Goal: Information Seeking & Learning: Learn about a topic

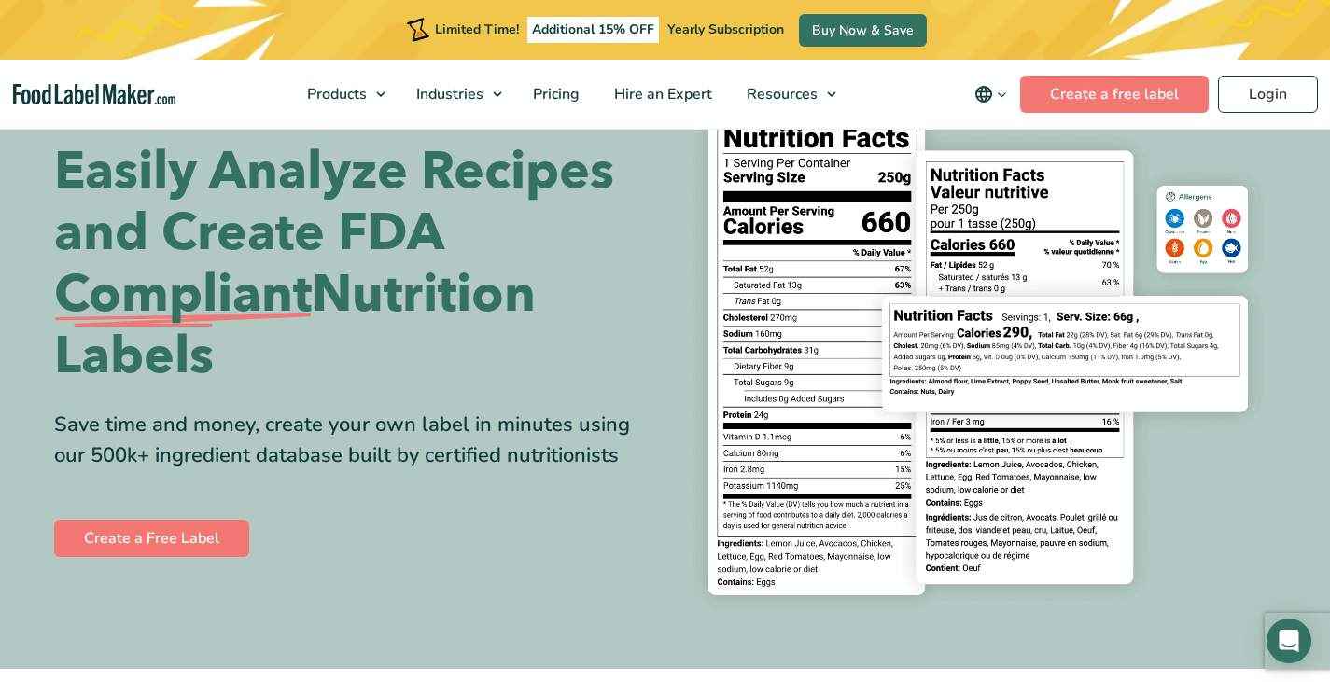
scroll to position [100, 0]
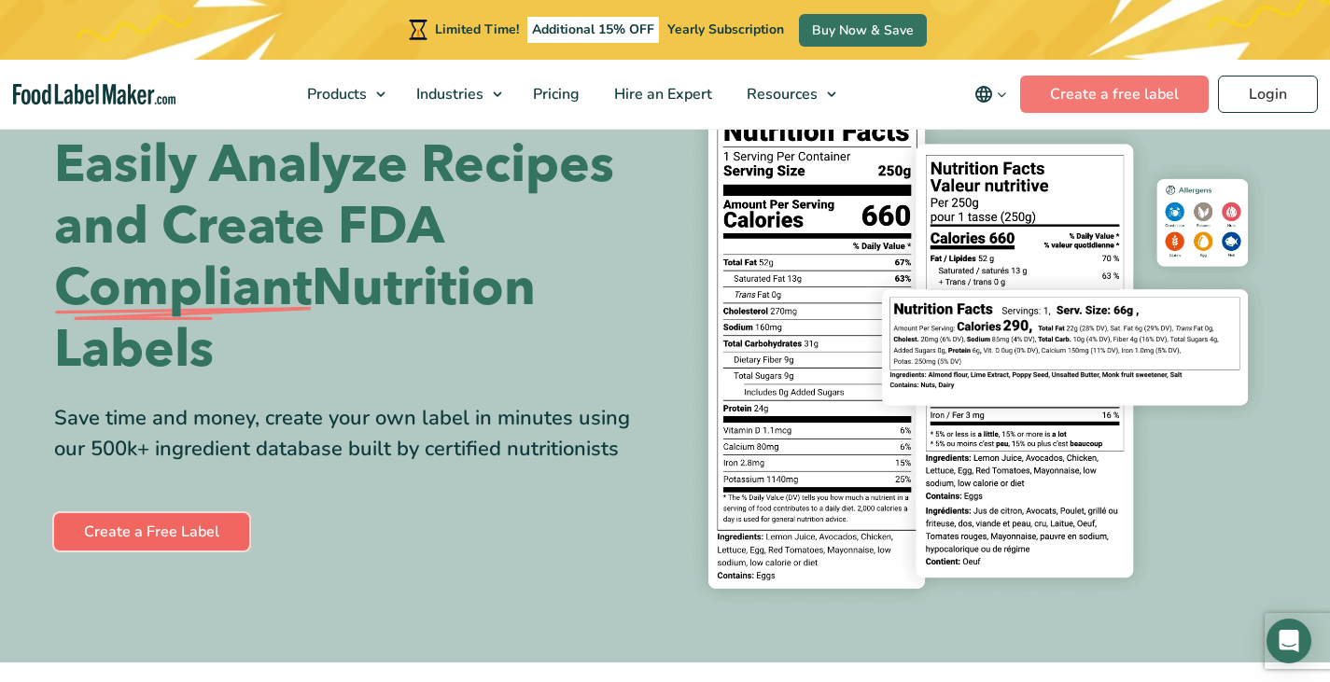
click at [168, 531] on link "Create a Free Label" at bounding box center [151, 531] width 195 height 37
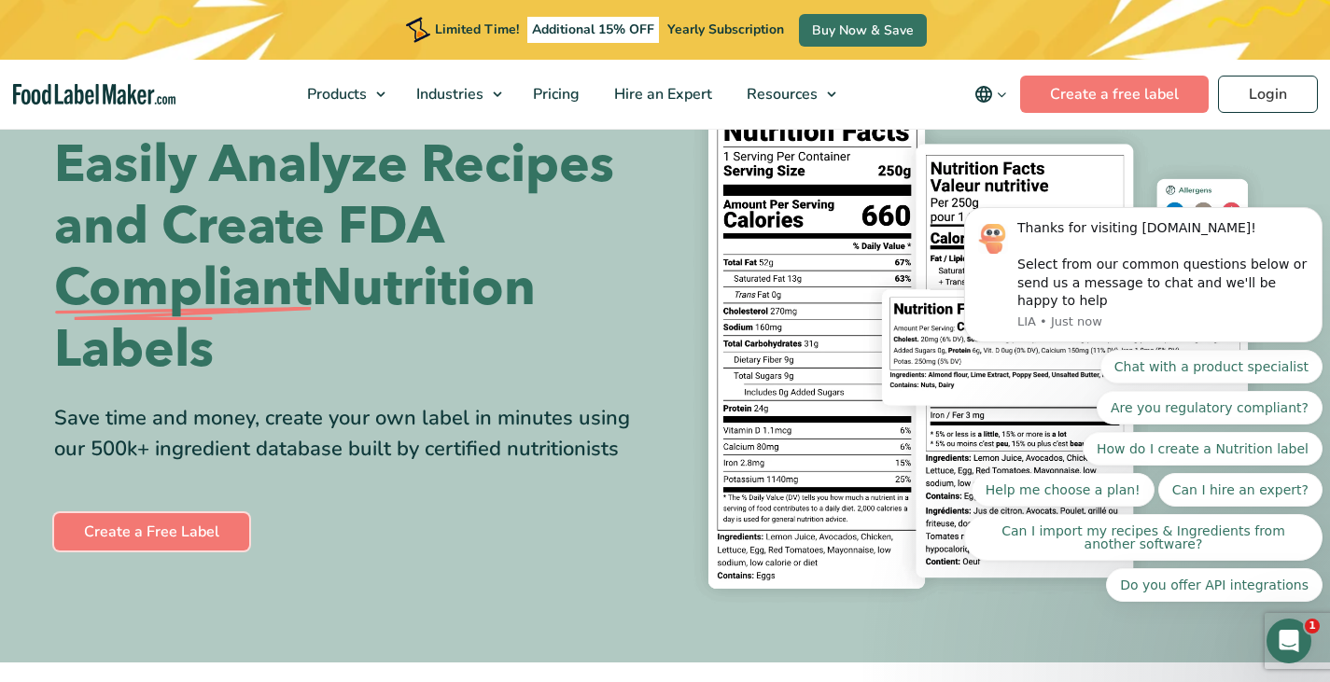
scroll to position [0, 0]
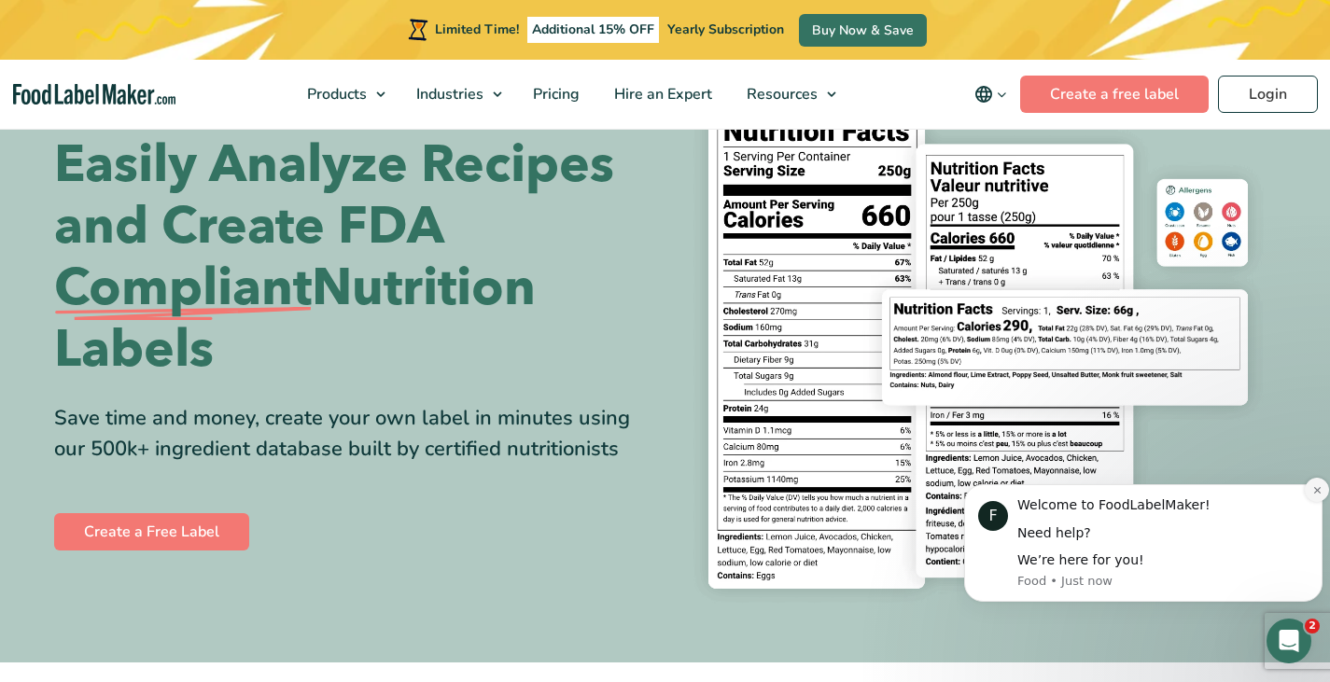
click at [1312, 487] on icon "Dismiss notification" at bounding box center [1317, 490] width 10 height 10
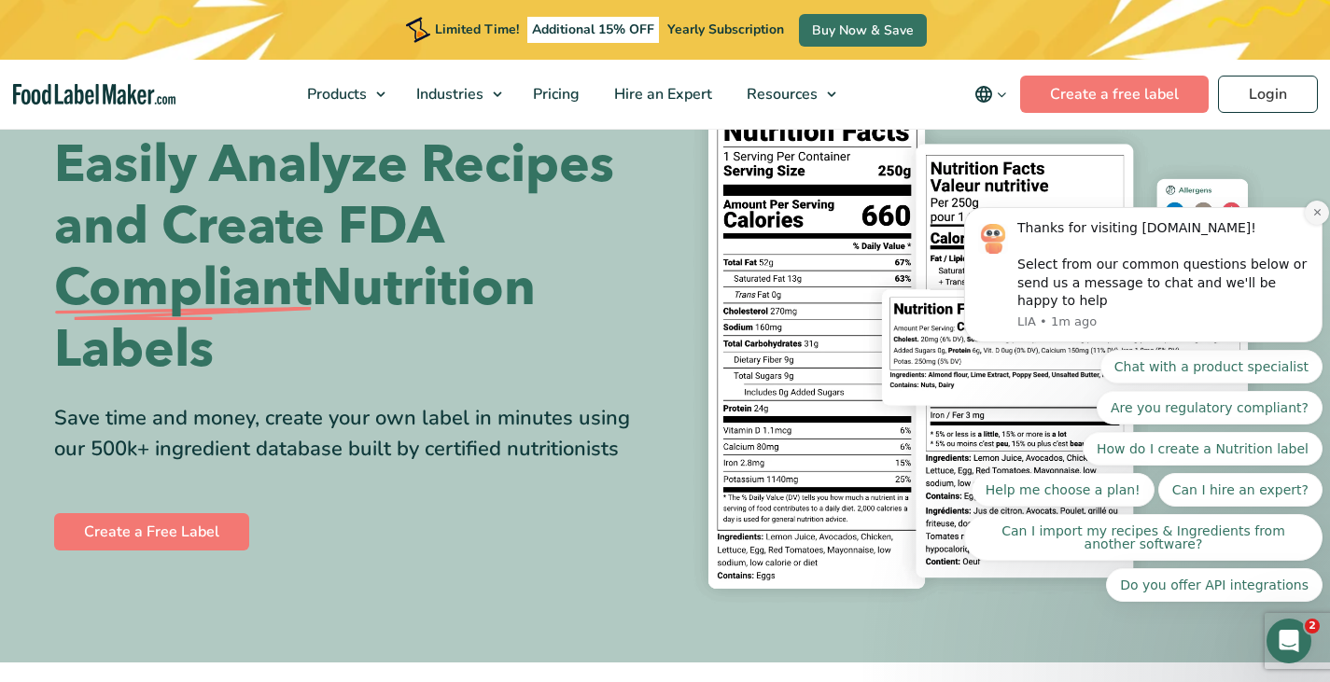
click at [1314, 217] on icon "Dismiss notification" at bounding box center [1317, 212] width 10 height 10
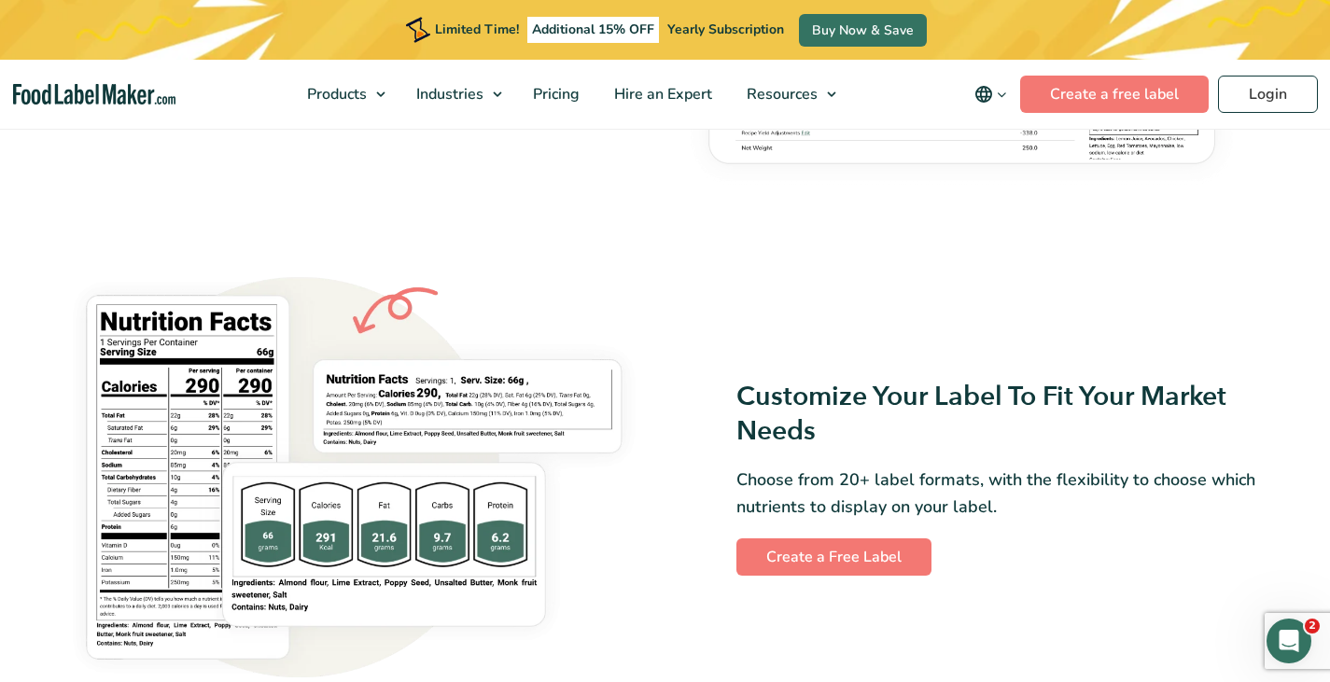
scroll to position [1475, 0]
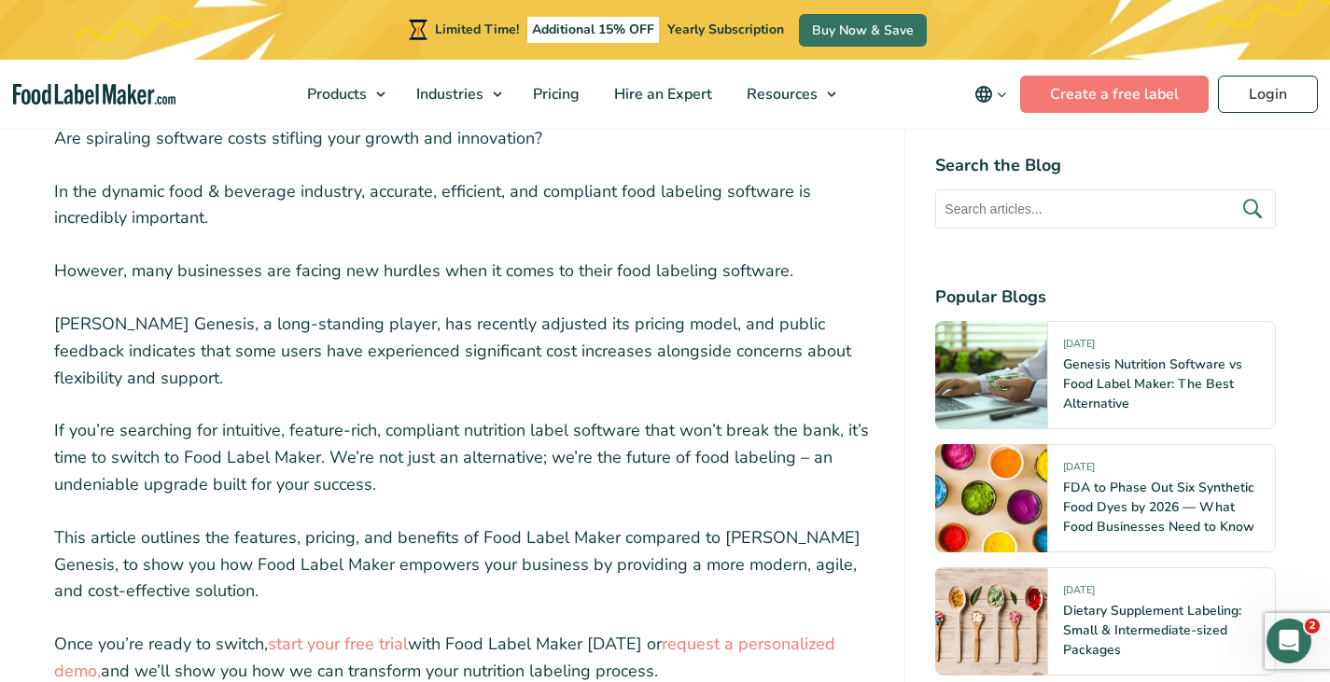
scroll to position [626, 0]
drag, startPoint x: 151, startPoint y: 321, endPoint x: 53, endPoint y: 317, distance: 98.1
copy p "Esha Genesis"
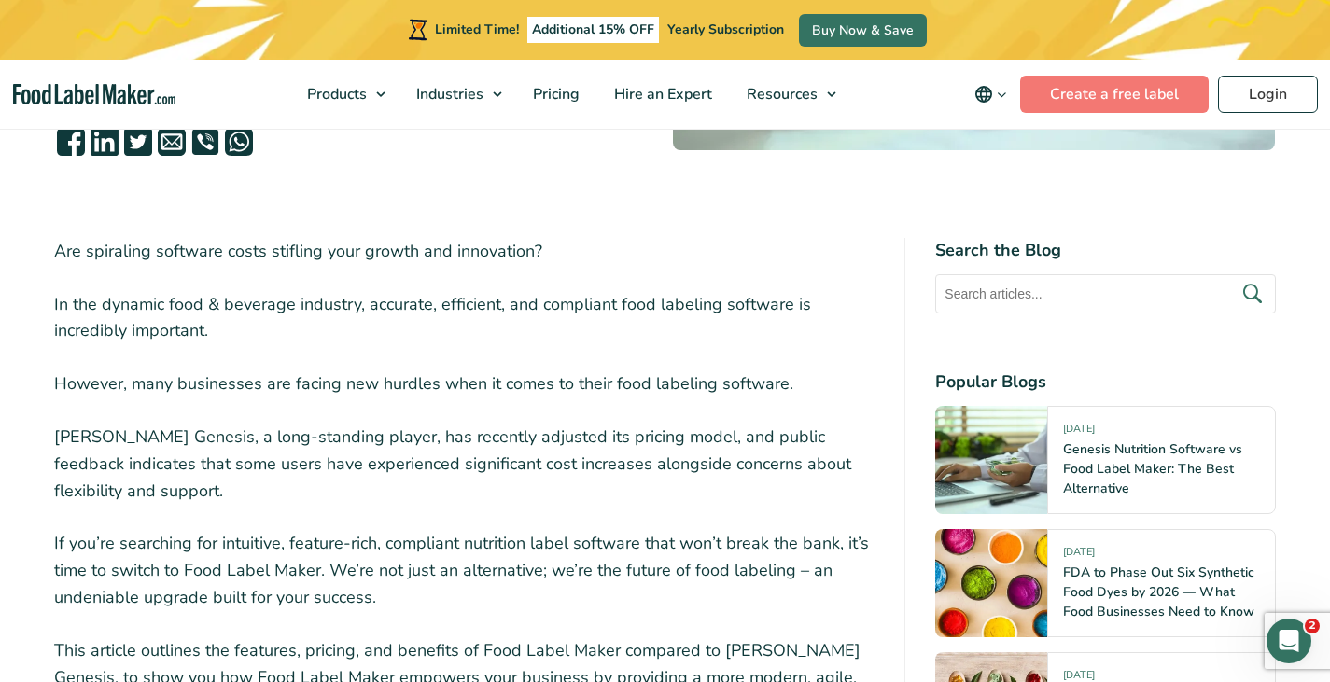
scroll to position [521, 0]
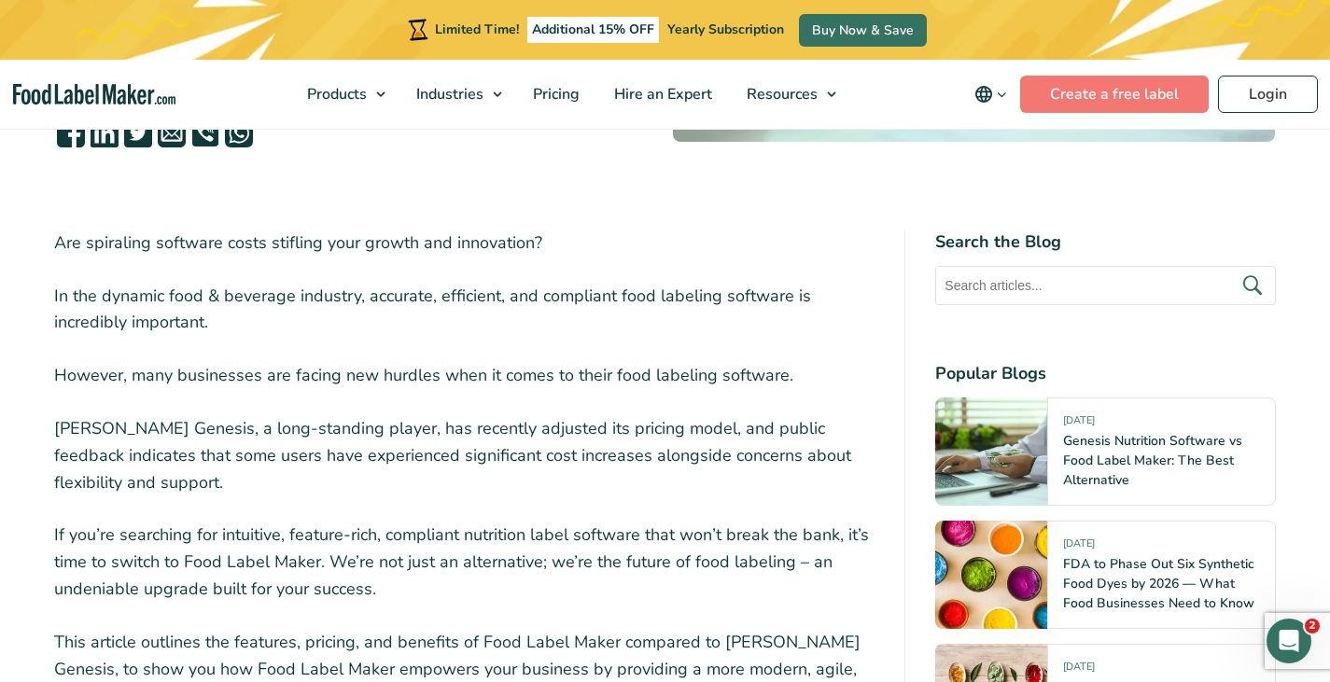
click at [496, 454] on p "Esha Genesis, a long-standing player, has recently adjusted its pricing model, …" at bounding box center [464, 455] width 821 height 80
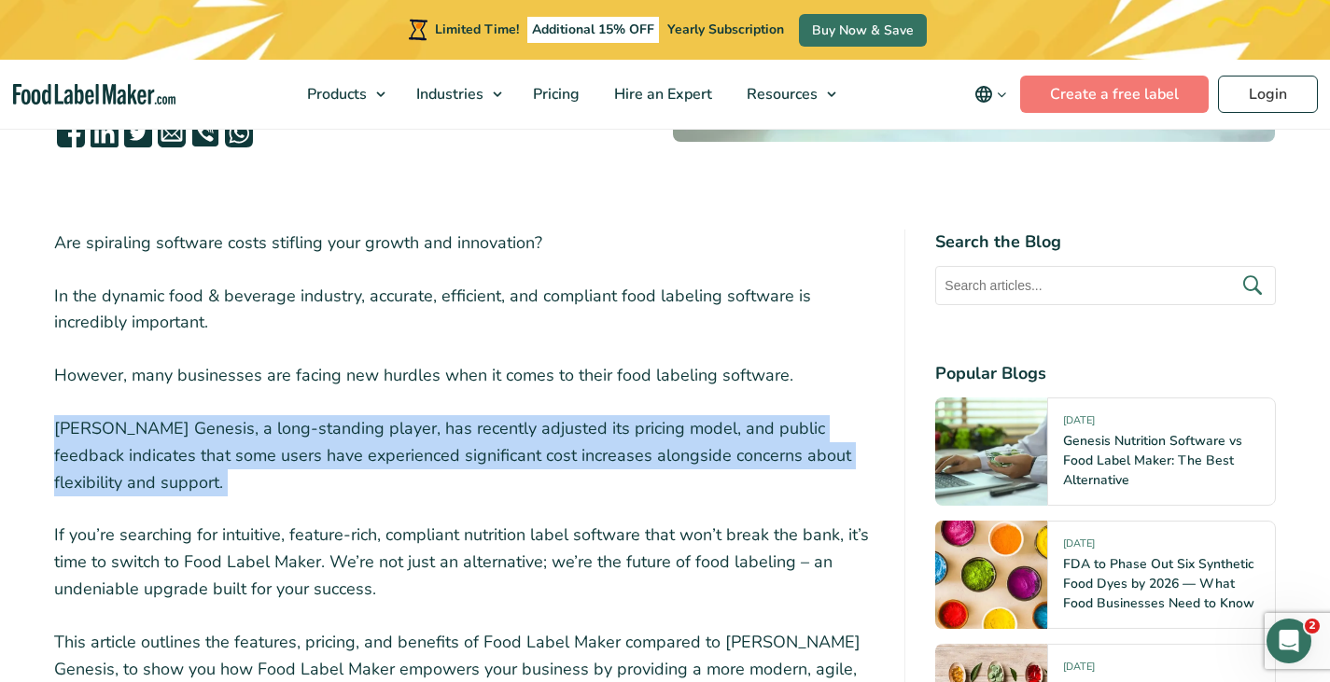
click at [496, 454] on p "Esha Genesis, a long-standing player, has recently adjusted its pricing model, …" at bounding box center [464, 455] width 821 height 80
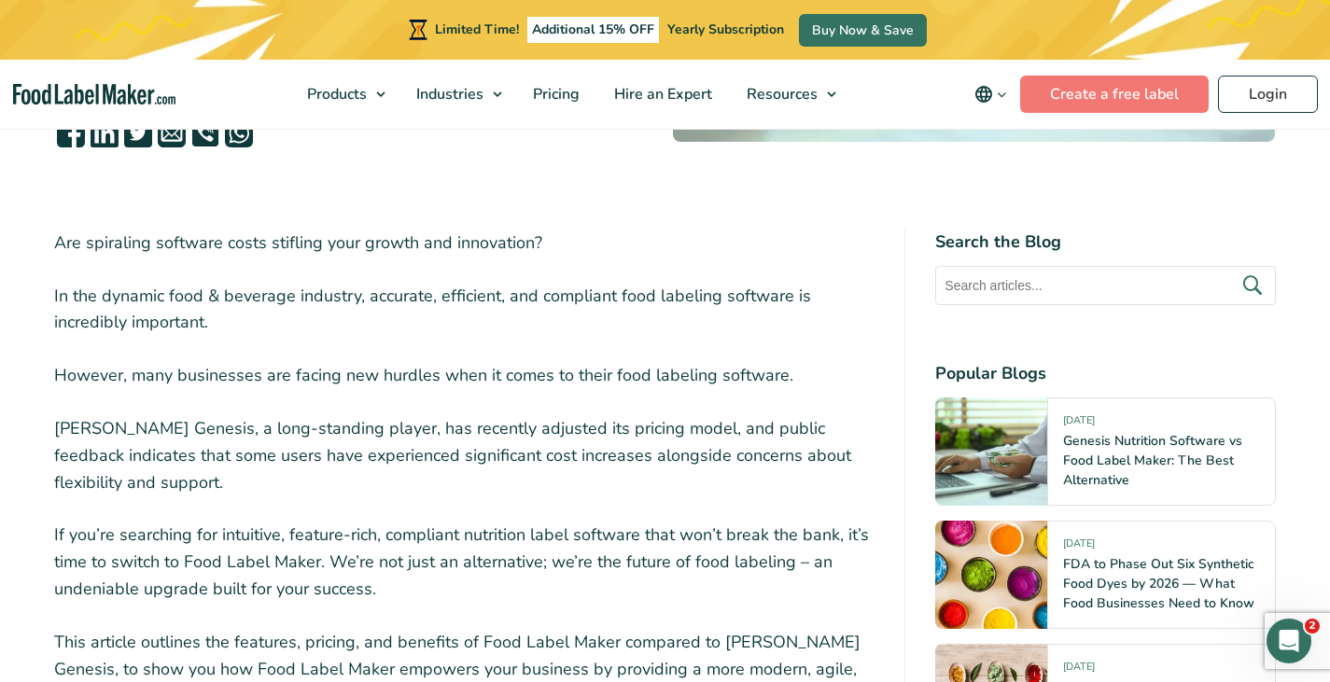
click at [468, 546] on p "If you’re searching for intuitive, feature-rich, compliant nutrition label soft…" at bounding box center [464, 562] width 821 height 80
click at [462, 566] on p "If you’re searching for intuitive, feature-rich, compliant nutrition label soft…" at bounding box center [464, 562] width 821 height 80
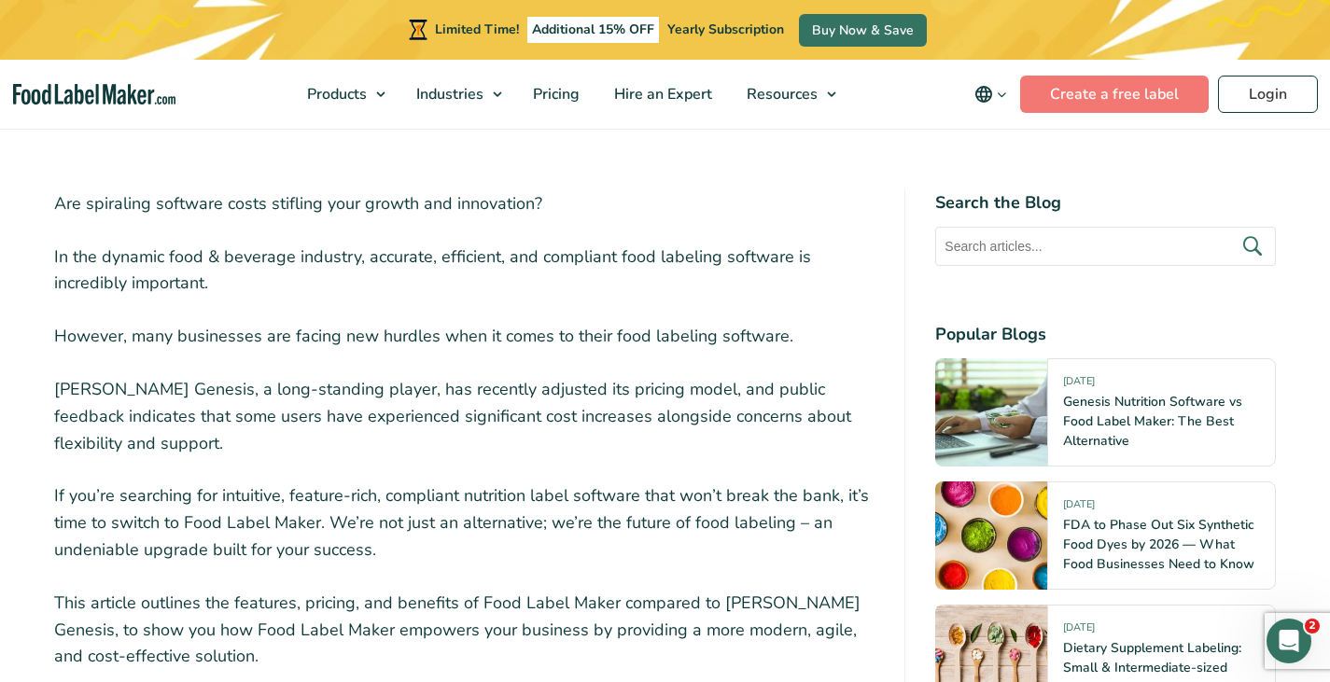
scroll to position [563, 0]
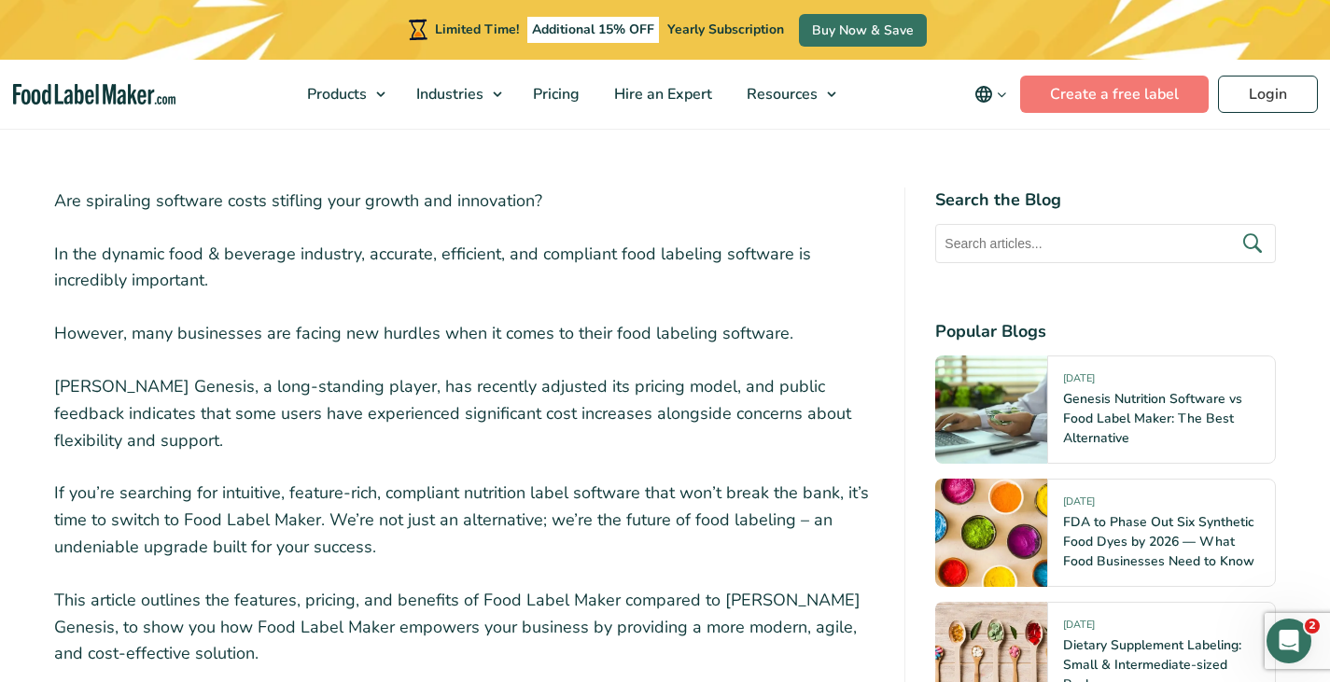
click at [384, 519] on p "If you’re searching for intuitive, feature-rich, compliant nutrition label soft…" at bounding box center [464, 520] width 821 height 80
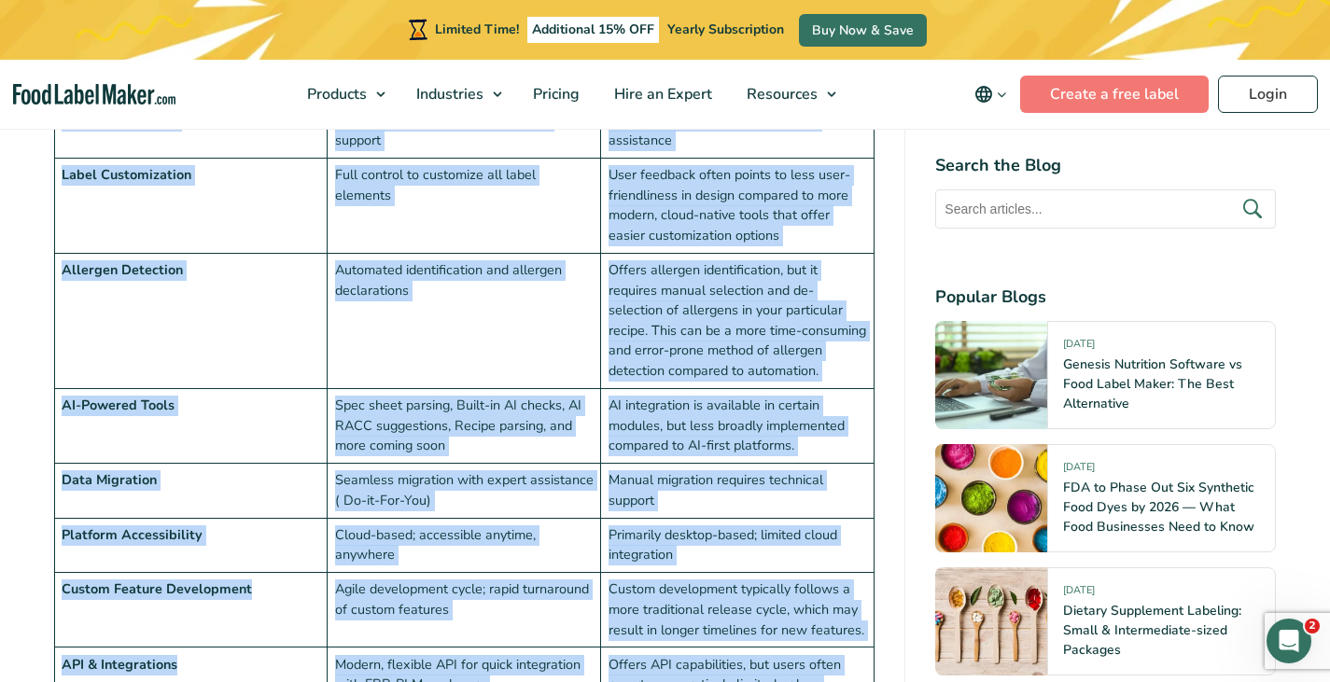
scroll to position [4010, 0]
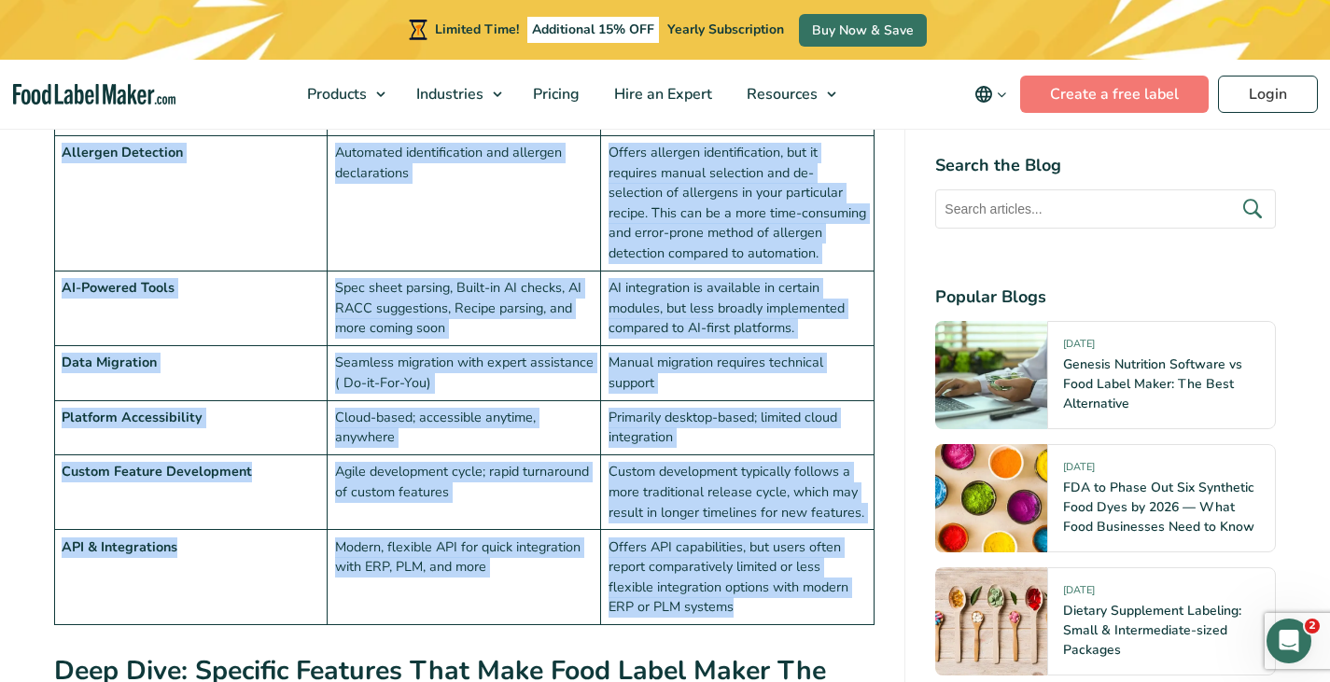
drag, startPoint x: 63, startPoint y: 346, endPoint x: 808, endPoint y: 518, distance: 765.2
click at [808, 518] on tbody "Feature Food Label Maker Genesis R&D Pricing Enterprise plans starting as low a…" at bounding box center [464, 204] width 820 height 844
copy tbody "Feature Food Label Maker Genesis R&D Pricing Enterprise plans starting as low a…"
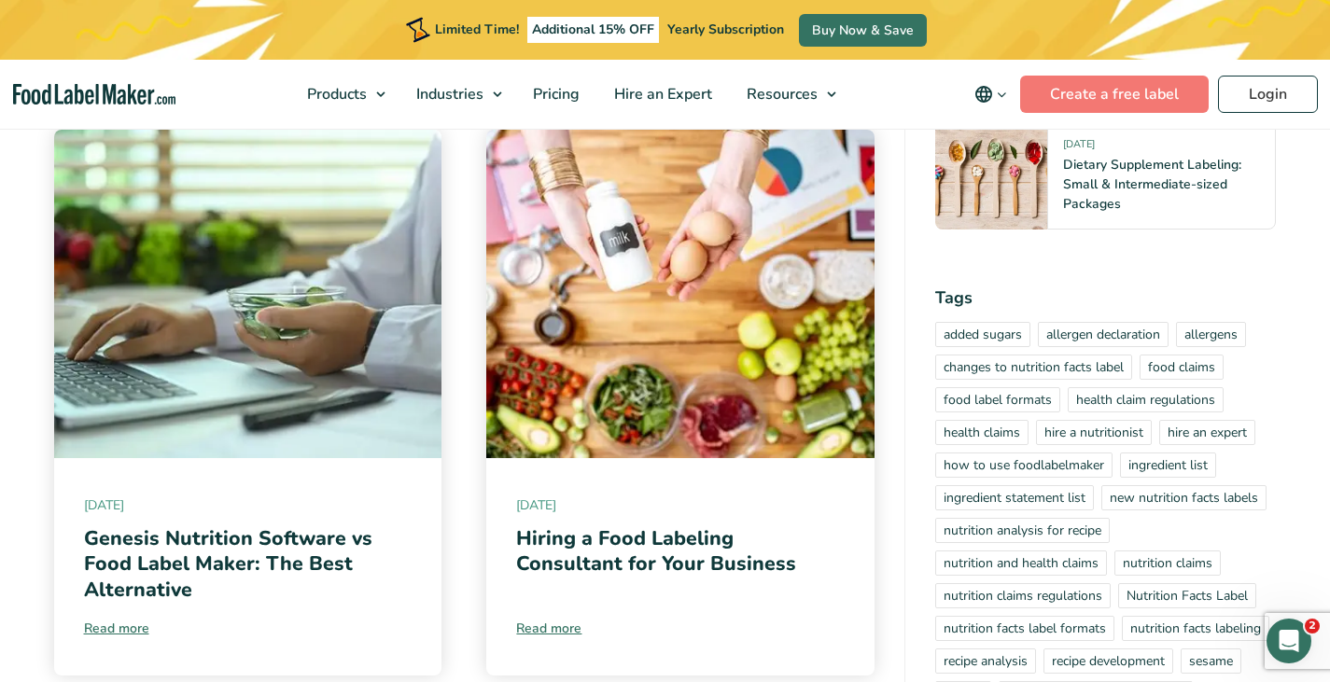
scroll to position [8066, 0]
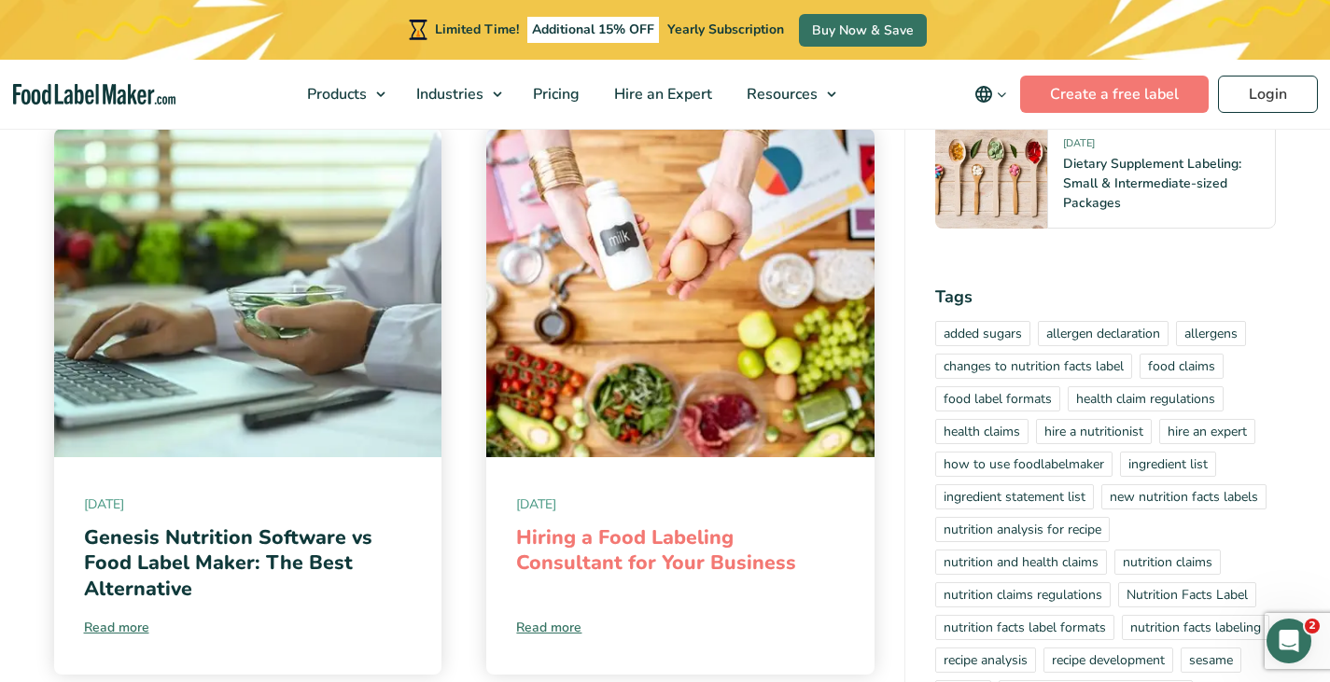
click at [648, 524] on link "Hiring a Food Labeling Consultant for Your Business" at bounding box center [656, 551] width 280 height 54
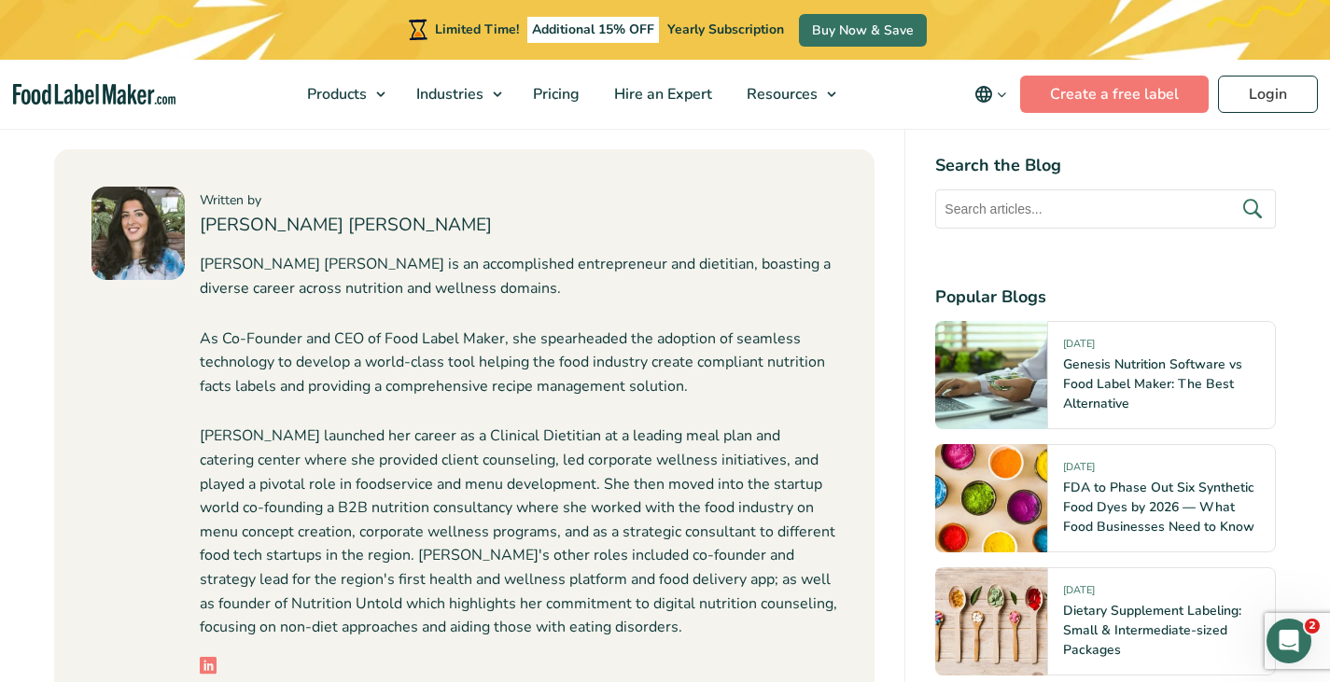
scroll to position [7147, 0]
click at [151, 102] on img "main navigation" at bounding box center [94, 94] width 162 height 21
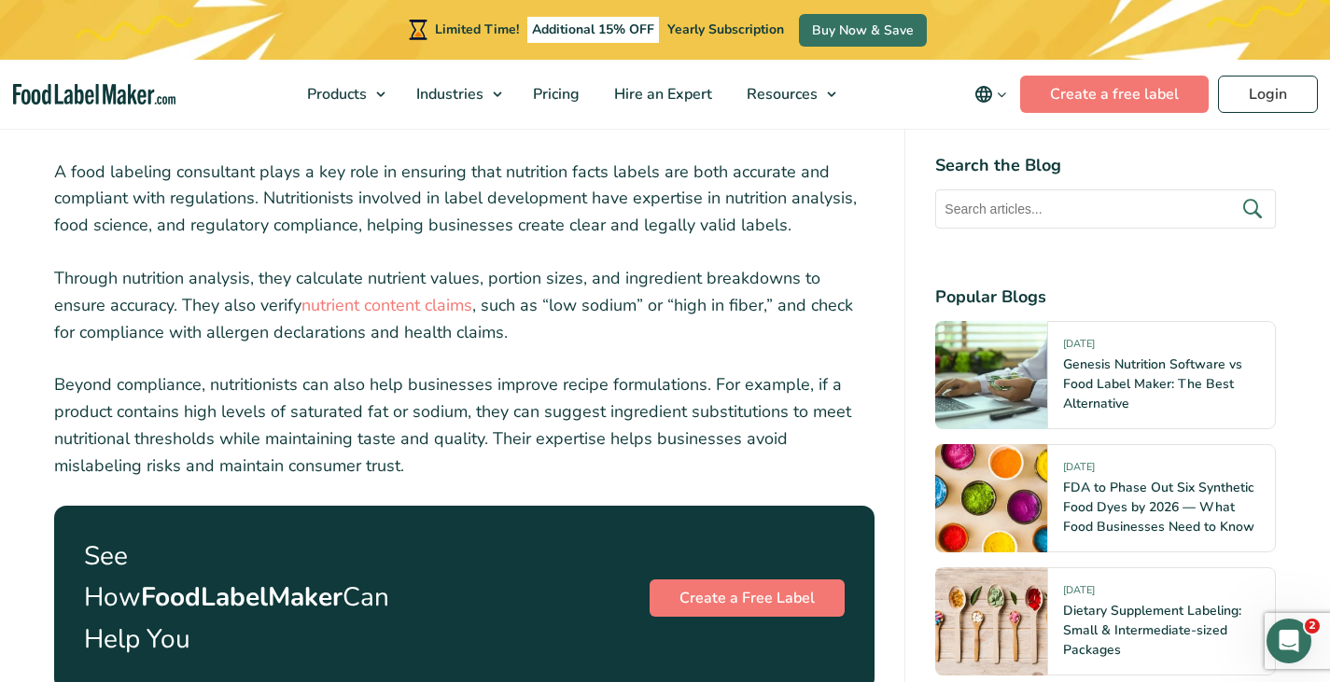
scroll to position [2455, 0]
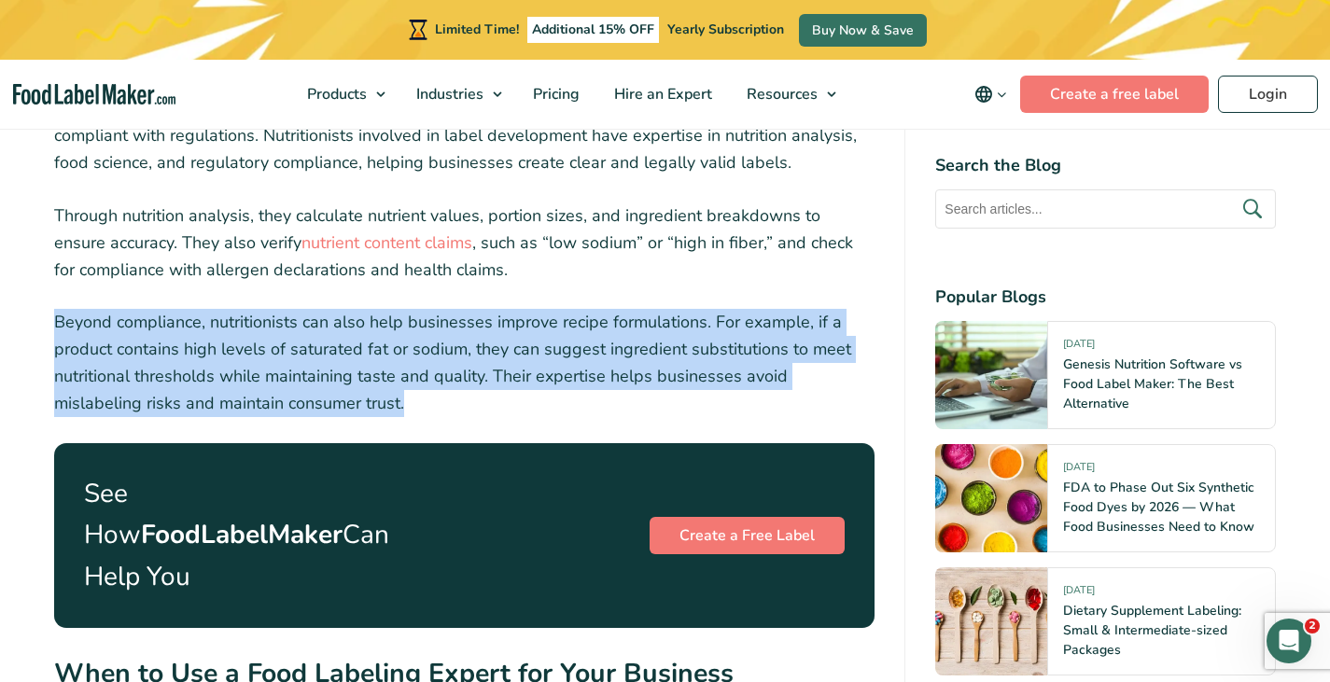
drag, startPoint x: 345, startPoint y: 378, endPoint x: 50, endPoint y: 298, distance: 305.6
copy p "Beyond compliance, nutritionists can also help businesses improve recipe formul…"
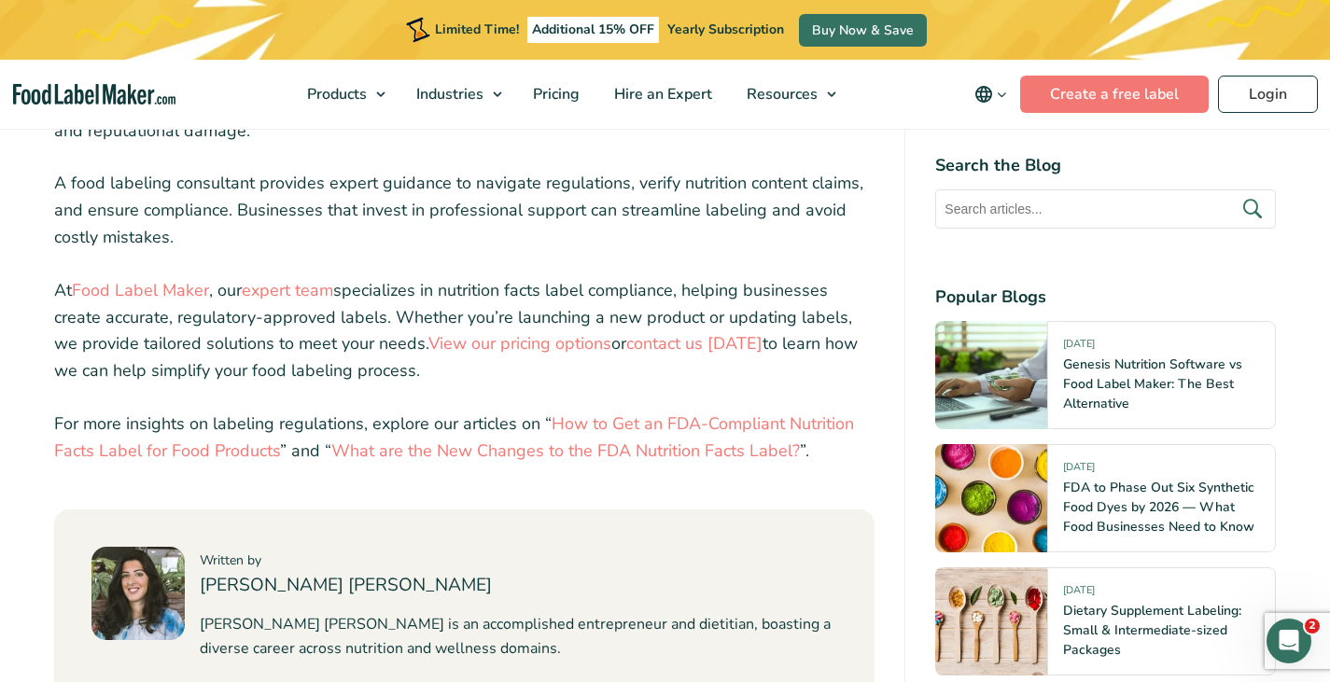
scroll to position [2411, 0]
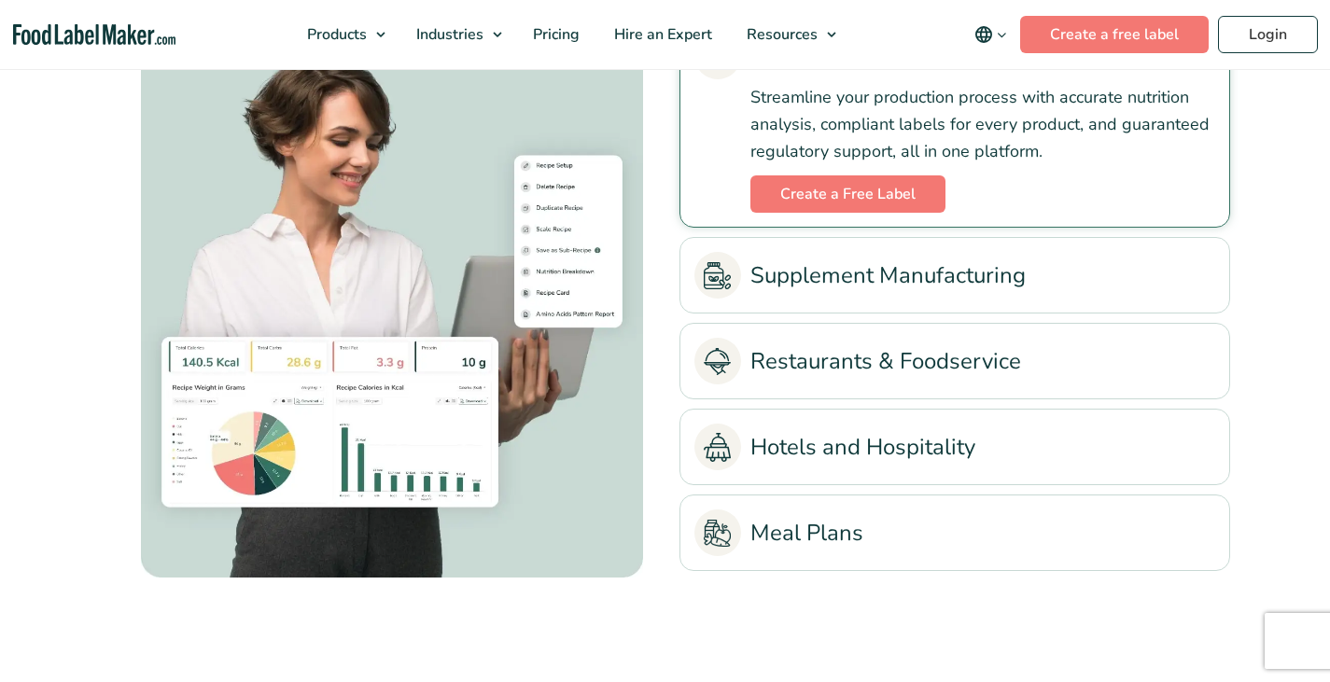
scroll to position [4376, 0]
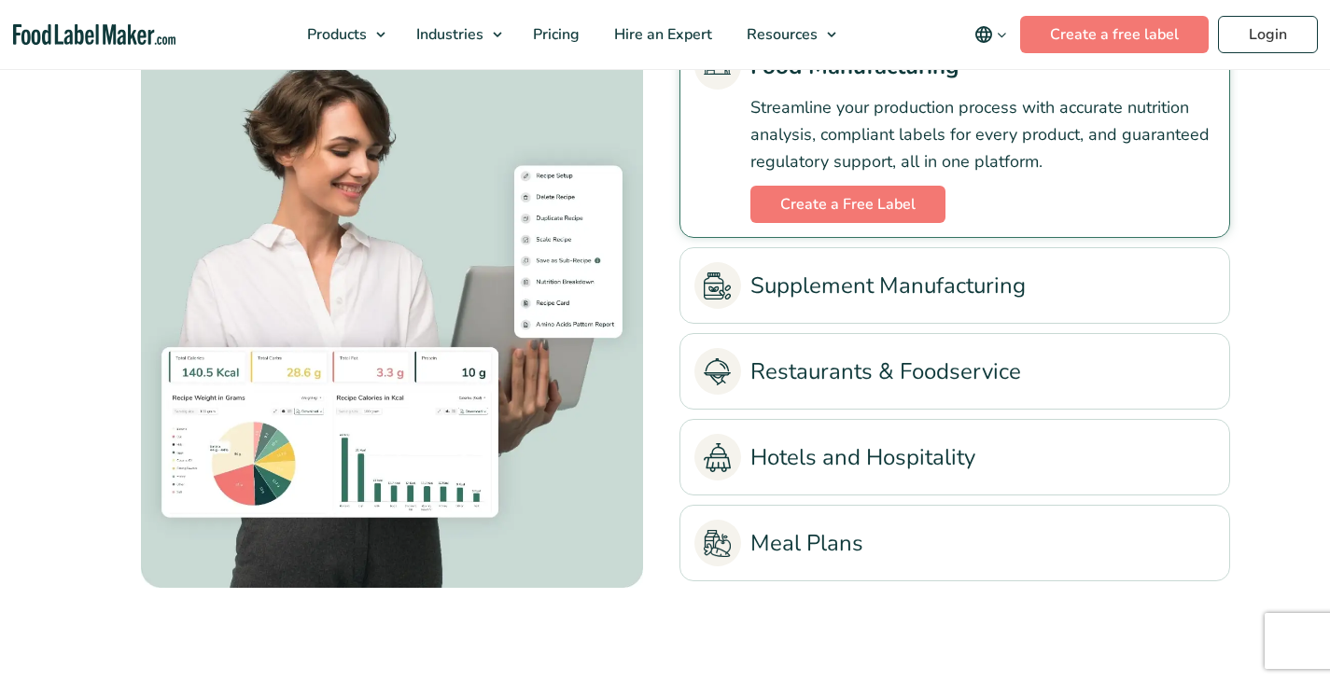
click at [920, 382] on link "Restaurants & Foodservice" at bounding box center [954, 371] width 521 height 47
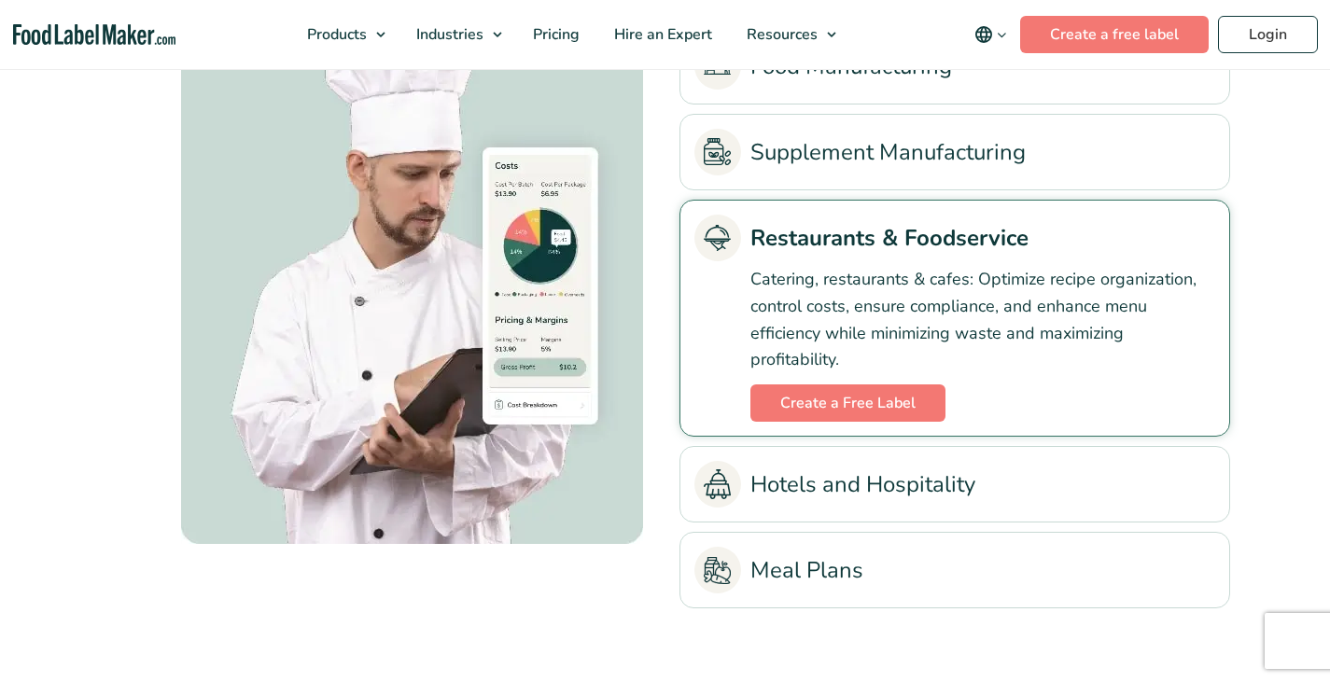
click at [1001, 305] on p "Catering, restaurants & cafes: Optimize recipe organization, control costs, ens…" at bounding box center [982, 319] width 465 height 107
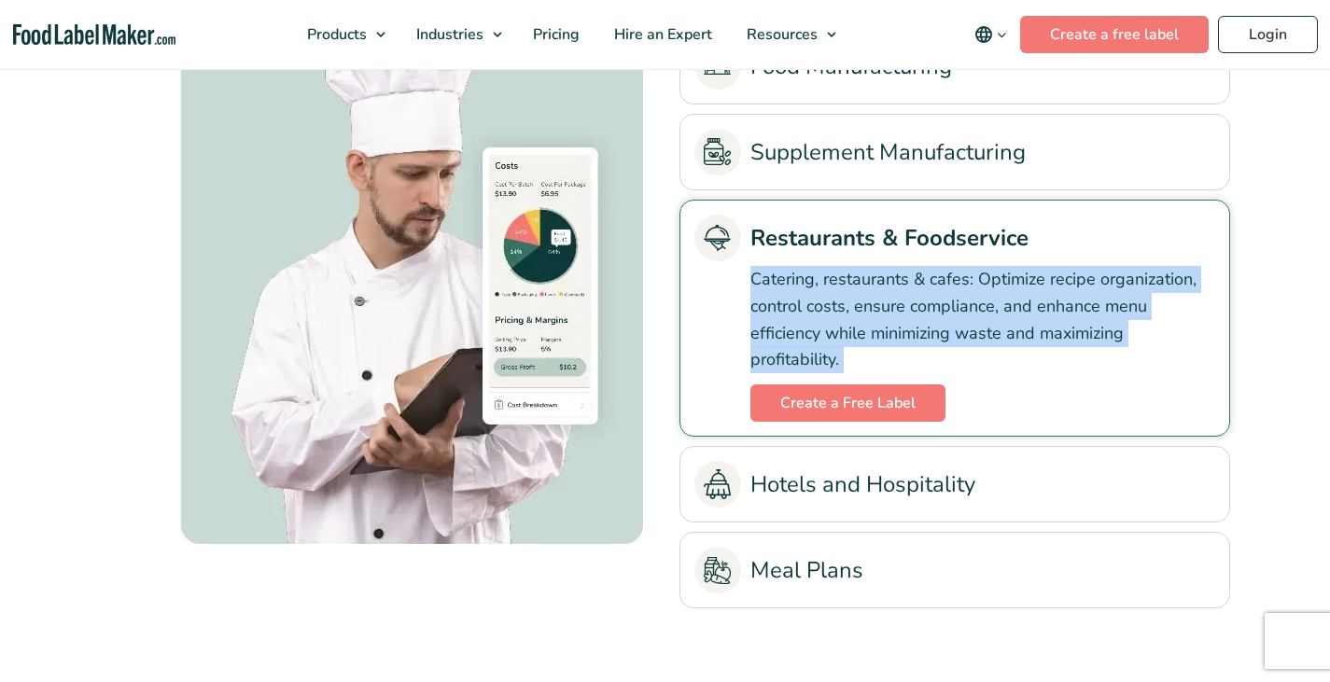
click at [1001, 305] on p "Catering, restaurants & cafes: Optimize recipe organization, control costs, ens…" at bounding box center [982, 319] width 465 height 107
click at [998, 332] on p "Catering, restaurants & cafes: Optimize recipe organization, control costs, ens…" at bounding box center [982, 319] width 465 height 107
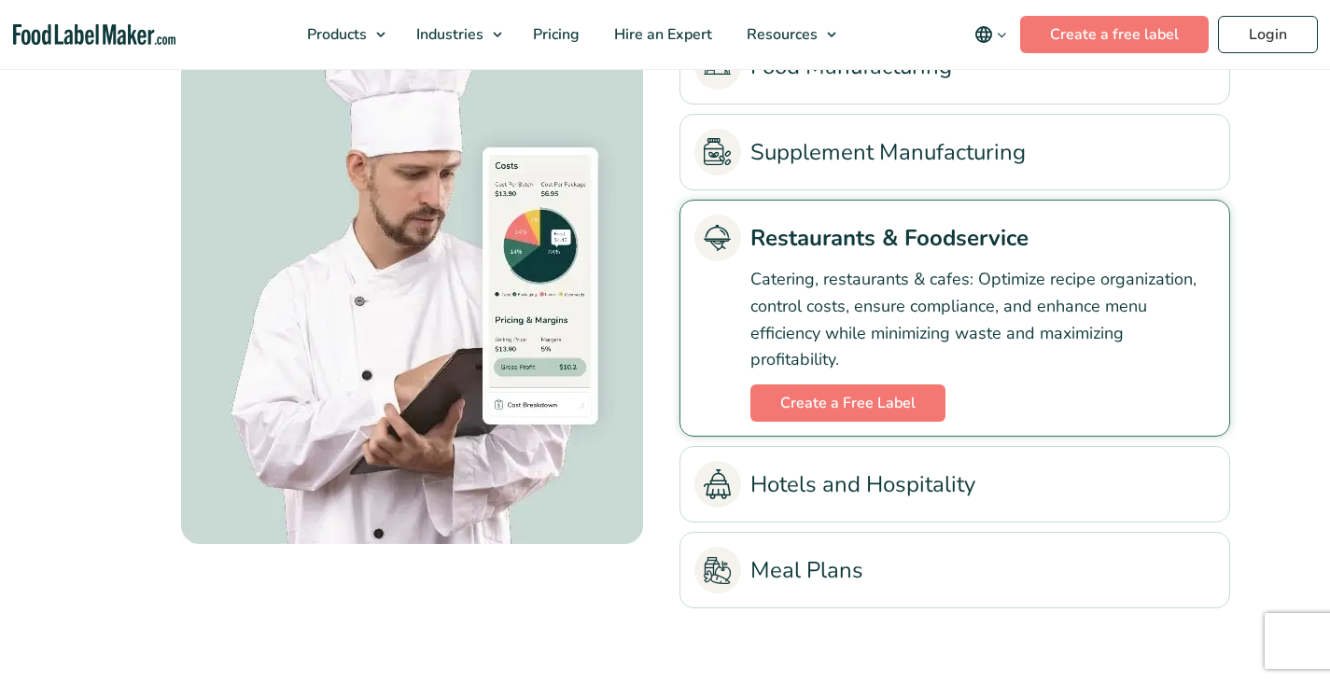
scroll to position [4460, 0]
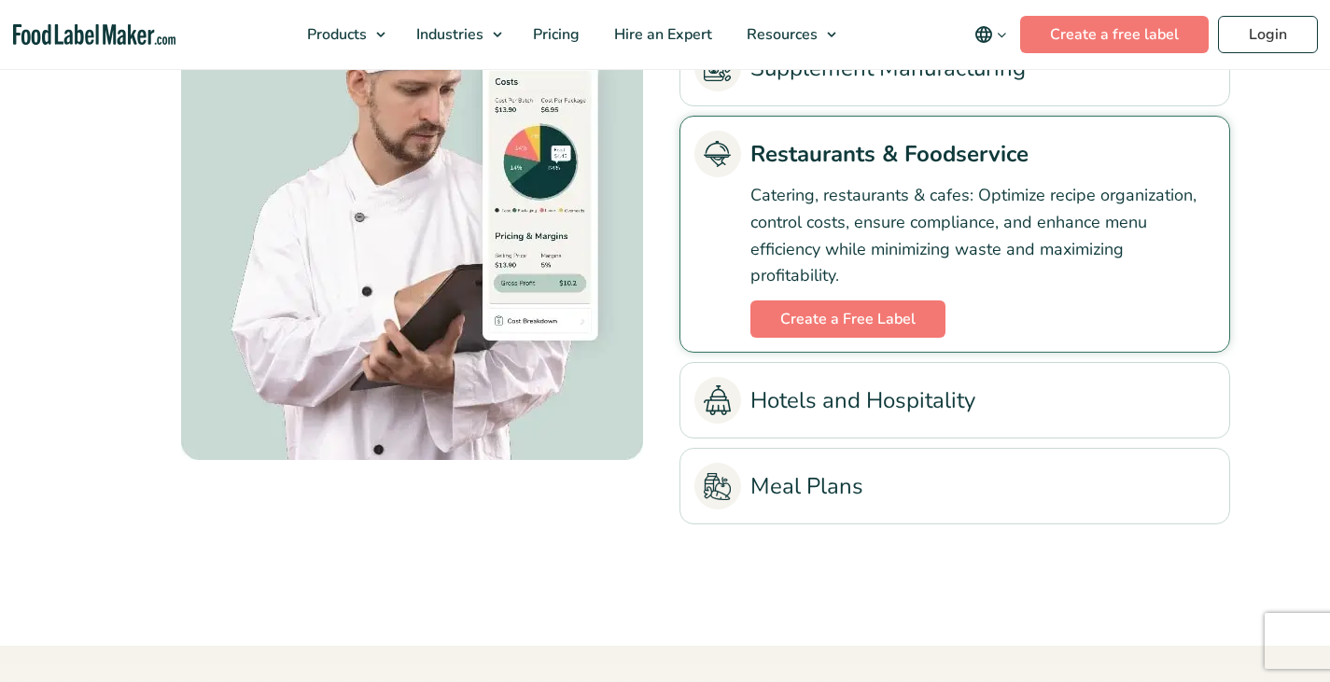
click at [903, 485] on link "Meal Plans" at bounding box center [954, 486] width 521 height 47
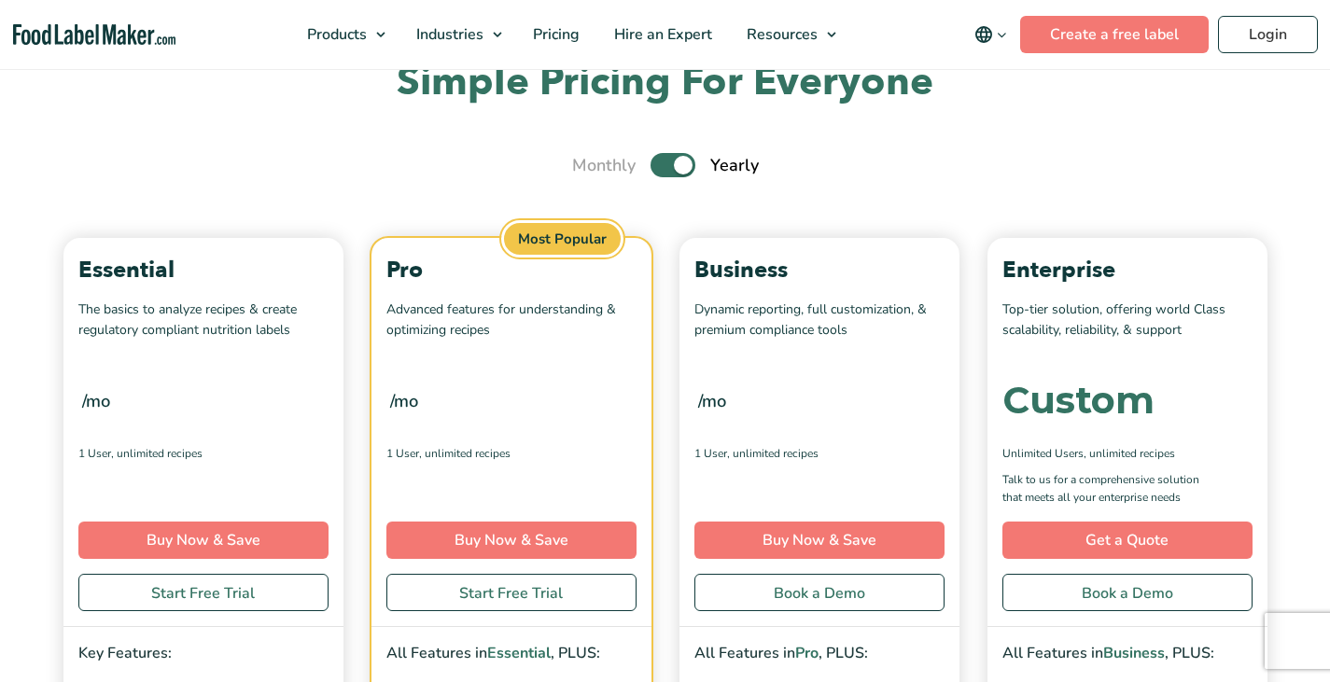
scroll to position [6612, 0]
click at [667, 161] on label "Toggle" at bounding box center [672, 166] width 45 height 24
click at [588, 161] on input "Toggle" at bounding box center [582, 167] width 12 height 12
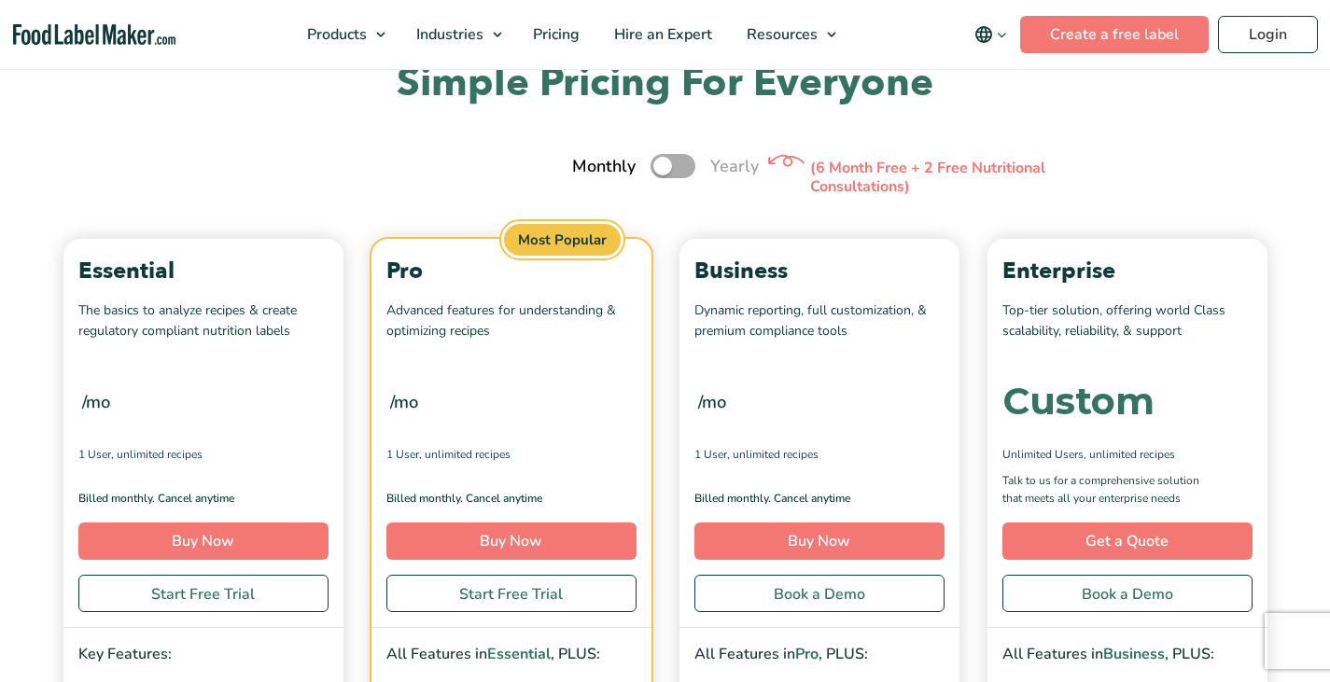
click at [670, 167] on label "Toggle" at bounding box center [672, 166] width 45 height 24
click at [588, 167] on input "Toggle" at bounding box center [582, 167] width 12 height 12
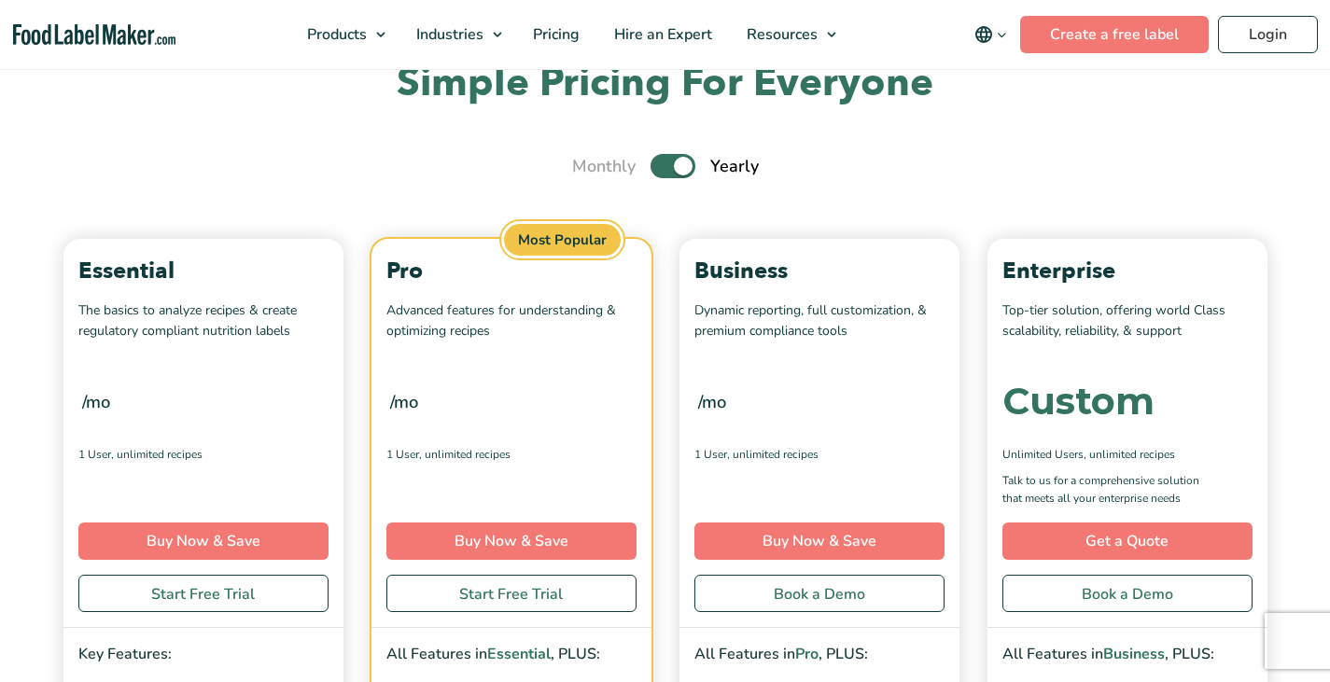
click at [670, 167] on label "Toggle" at bounding box center [672, 166] width 45 height 24
click at [588, 167] on input "Toggle" at bounding box center [582, 167] width 12 height 12
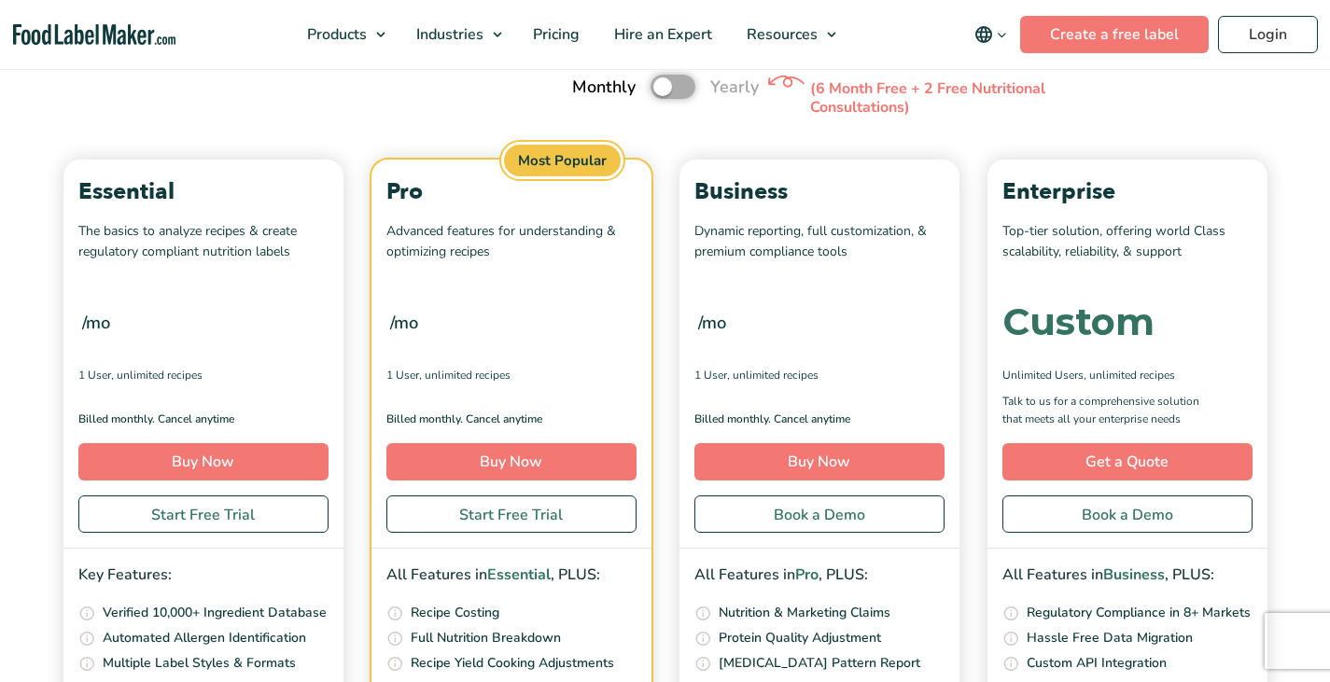
scroll to position [6692, 0]
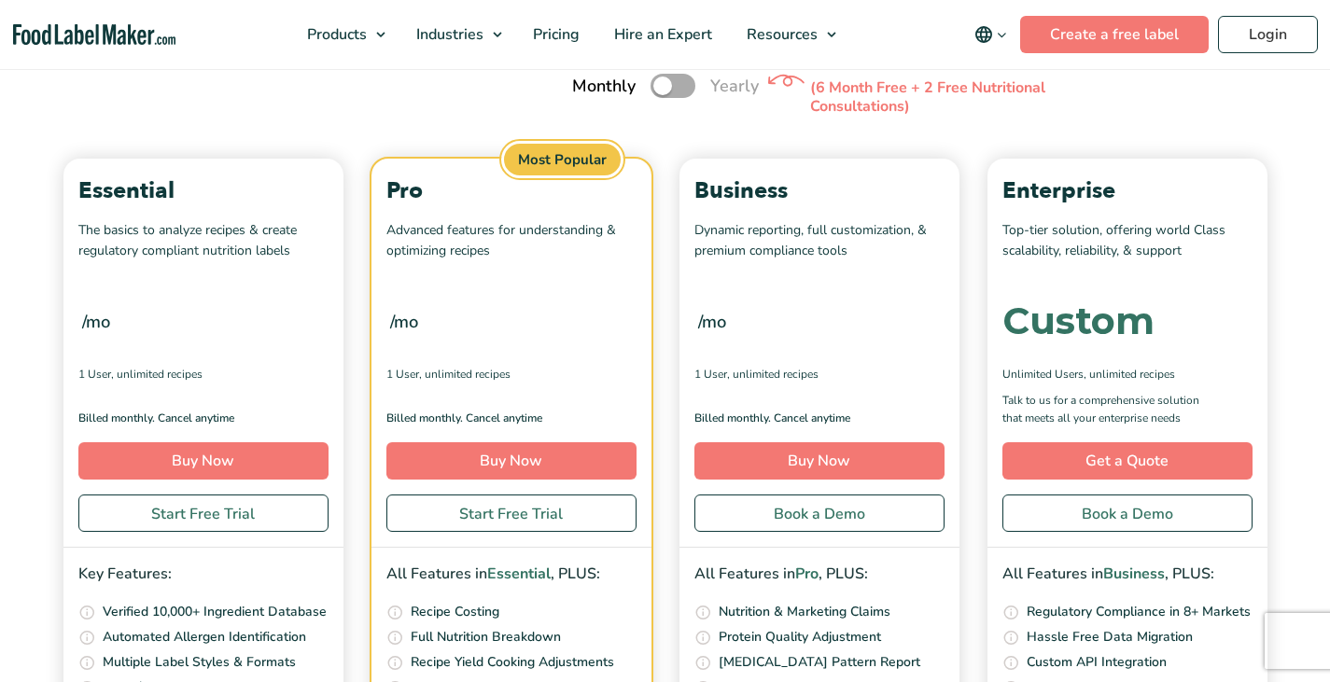
click at [667, 90] on label "Toggle" at bounding box center [672, 86] width 45 height 24
click at [588, 90] on input "Toggle" at bounding box center [582, 86] width 12 height 12
checkbox input "true"
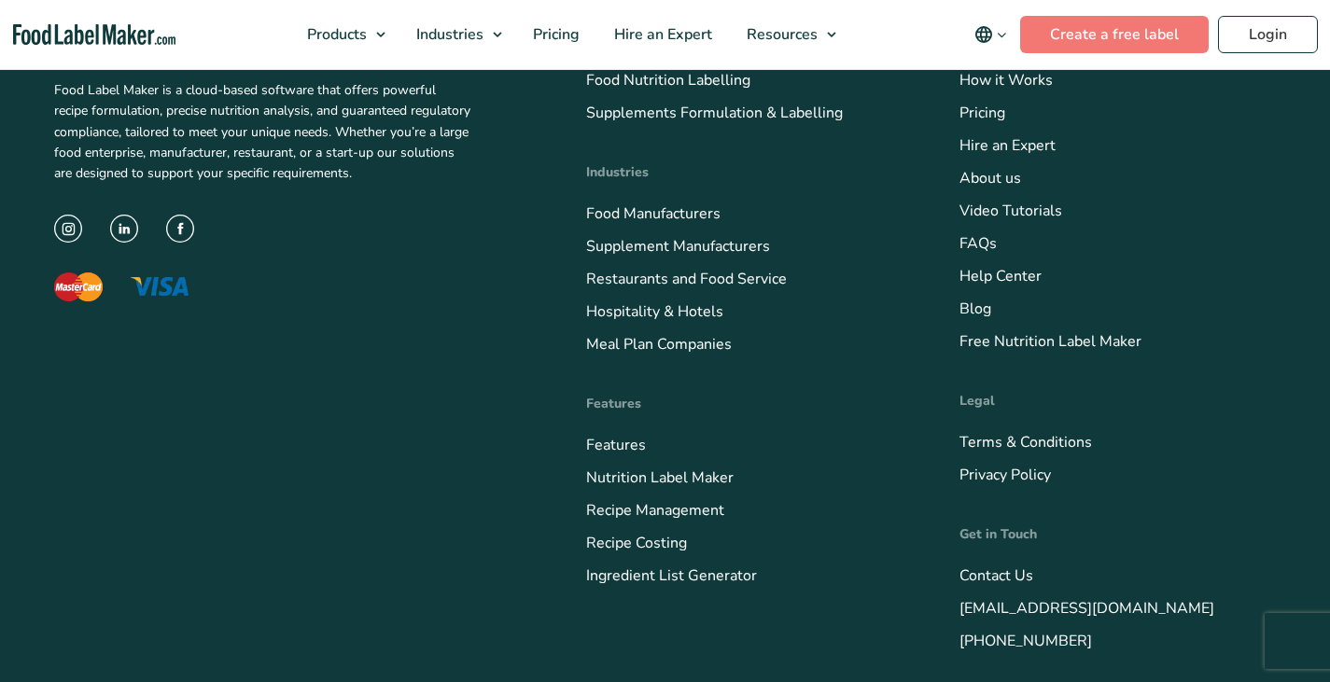
scroll to position [7725, 0]
click at [982, 179] on link "About us" at bounding box center [990, 177] width 62 height 21
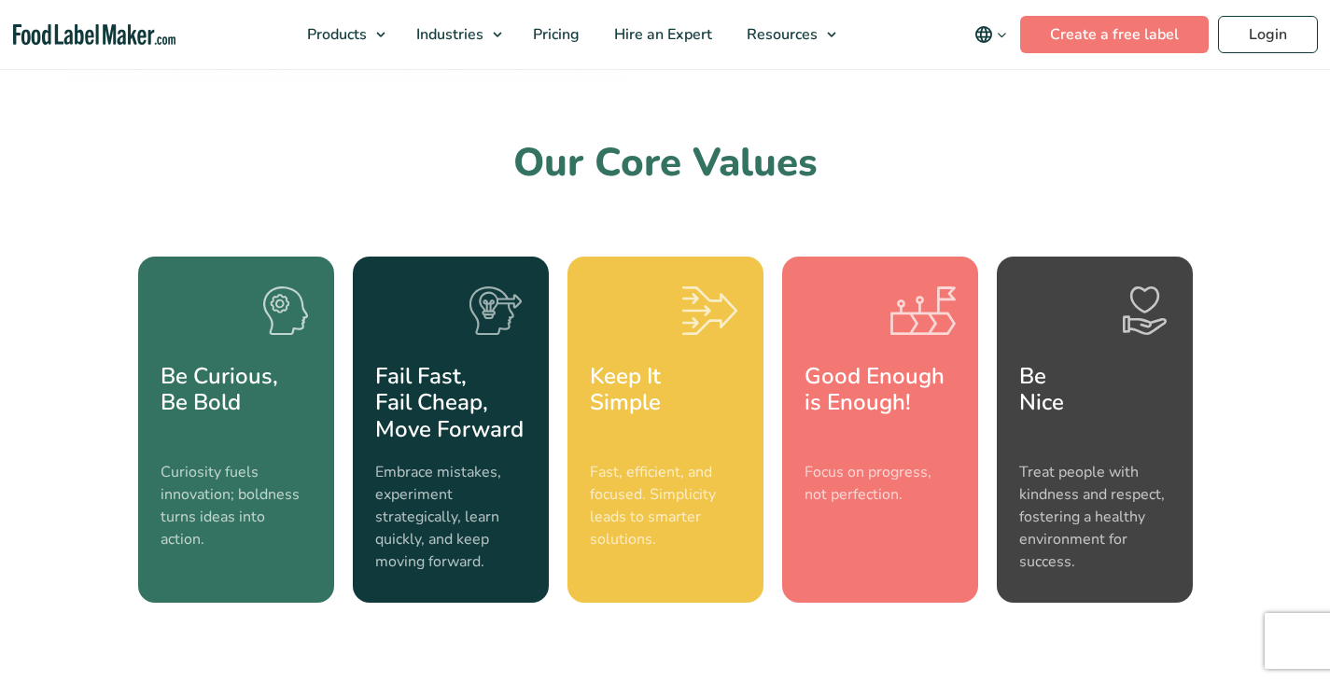
scroll to position [2034, 0]
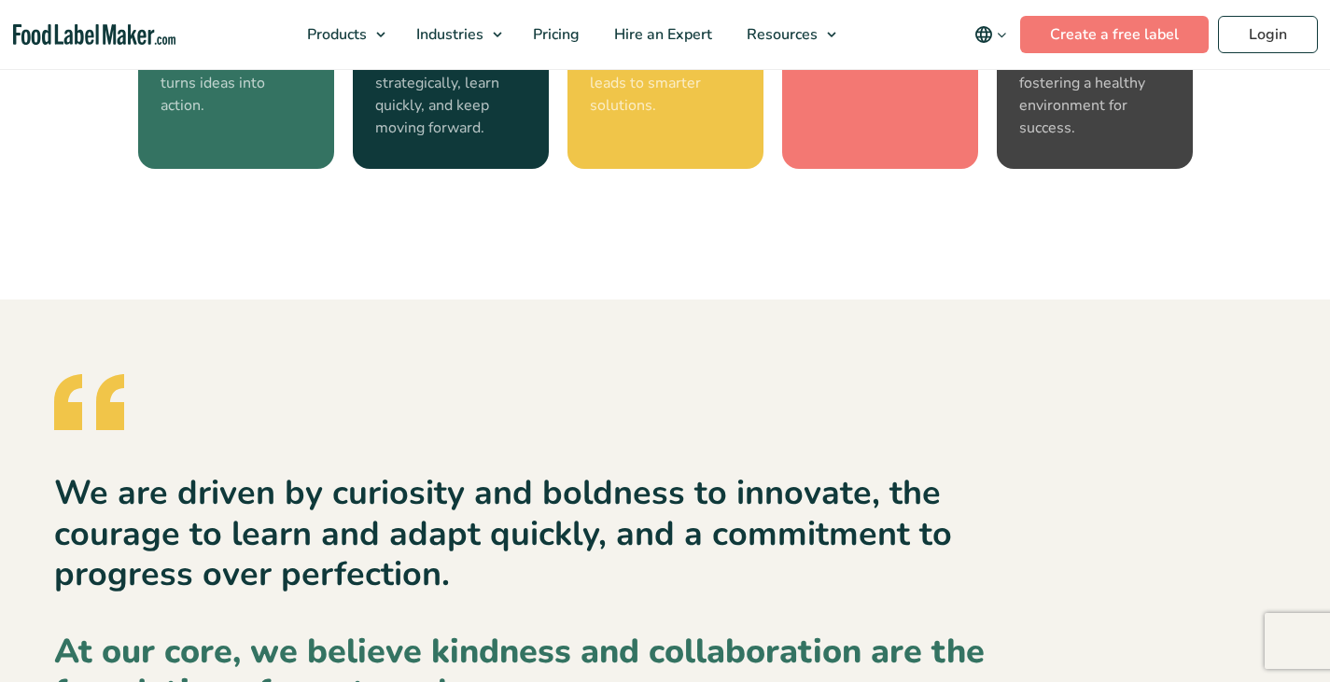
click at [825, 412] on div at bounding box center [543, 410] width 978 height 72
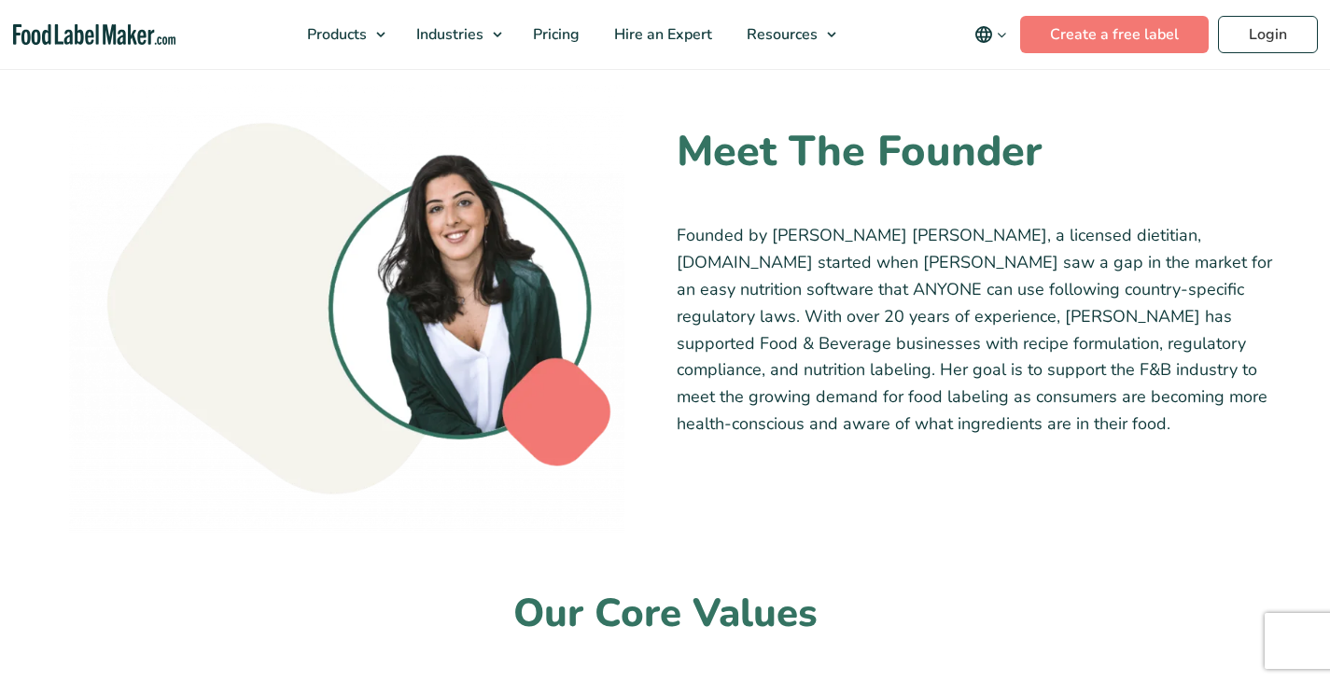
scroll to position [1146, 0]
